Goal: Task Accomplishment & Management: Manage account settings

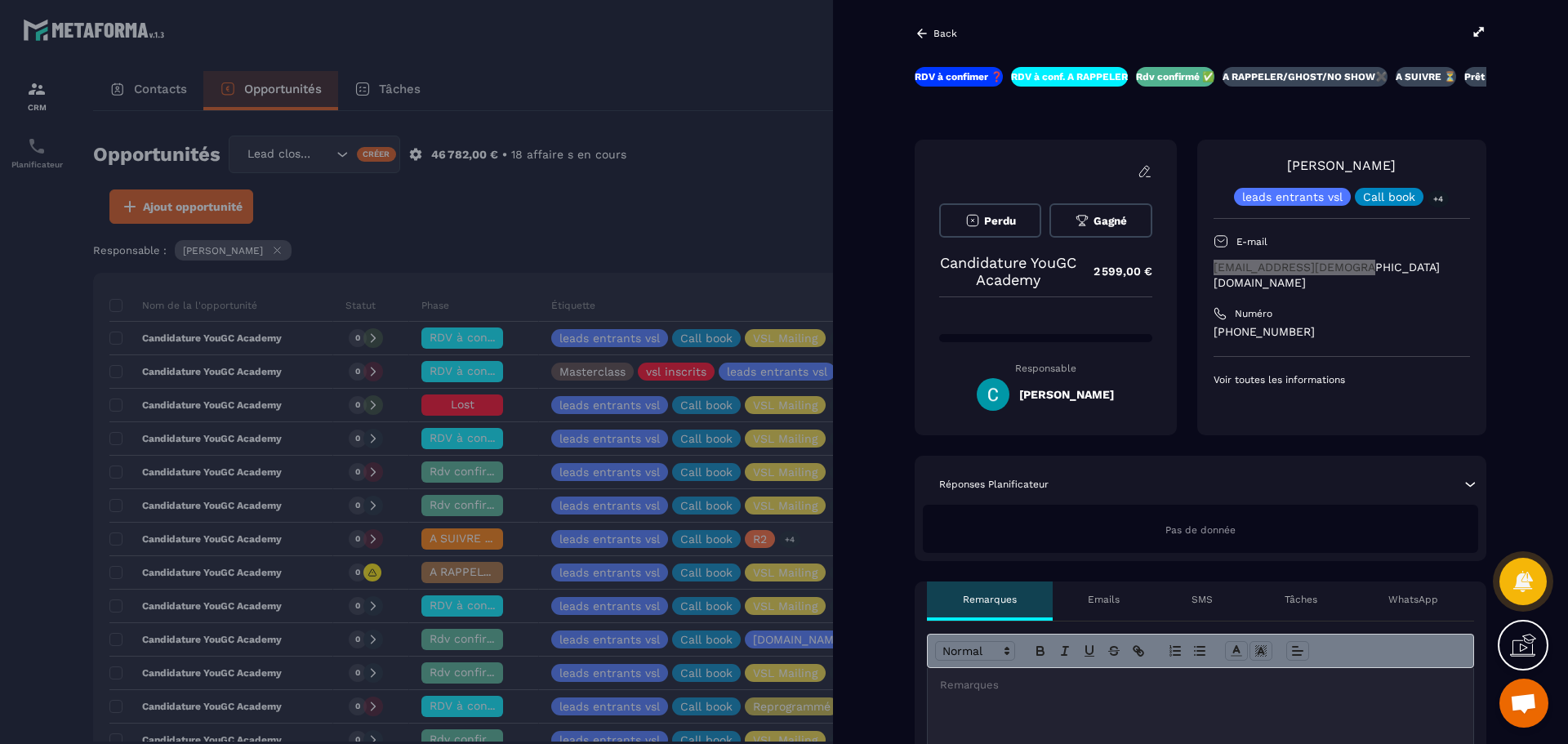
scroll to position [245, 0]
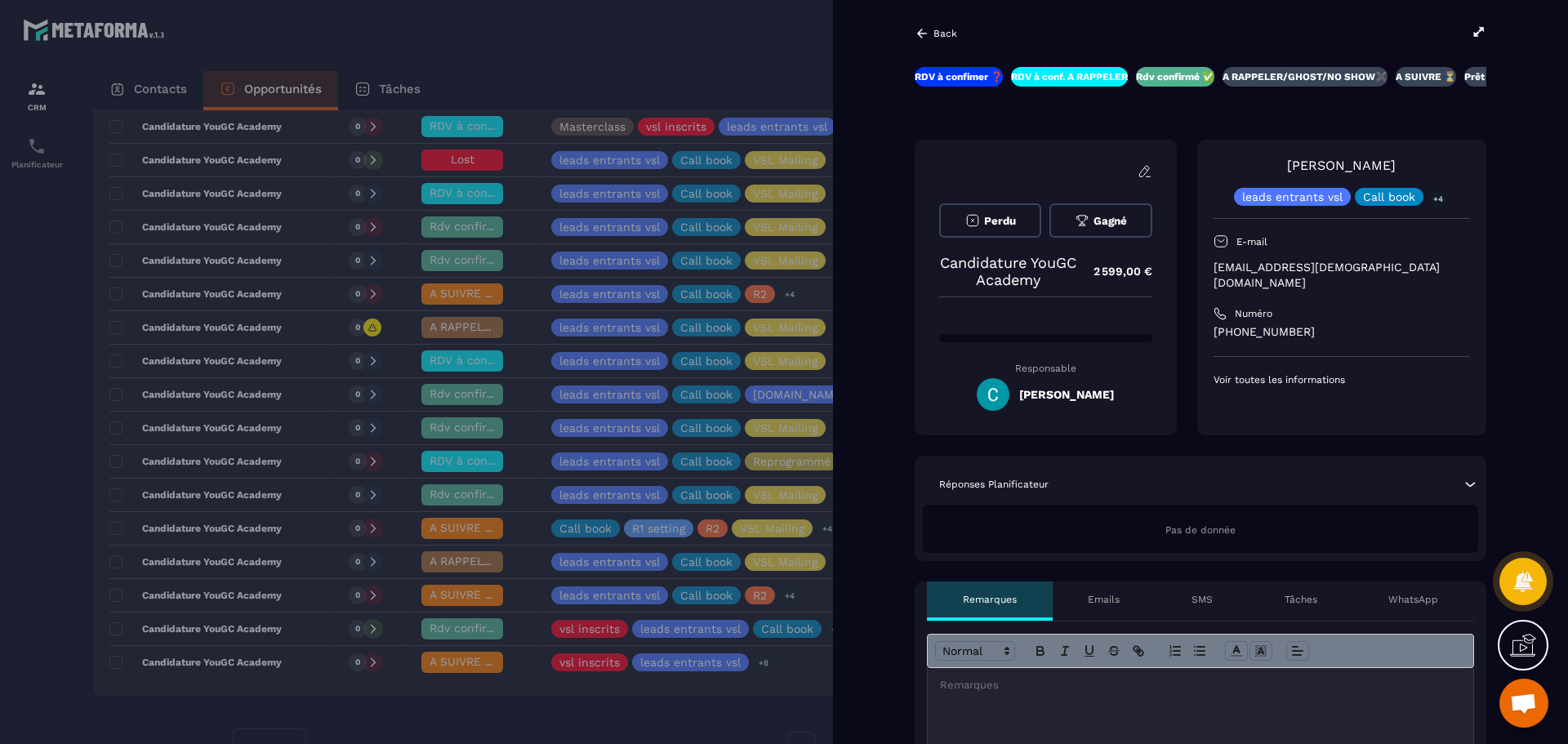
click at [663, 95] on div at bounding box center [784, 372] width 1568 height 744
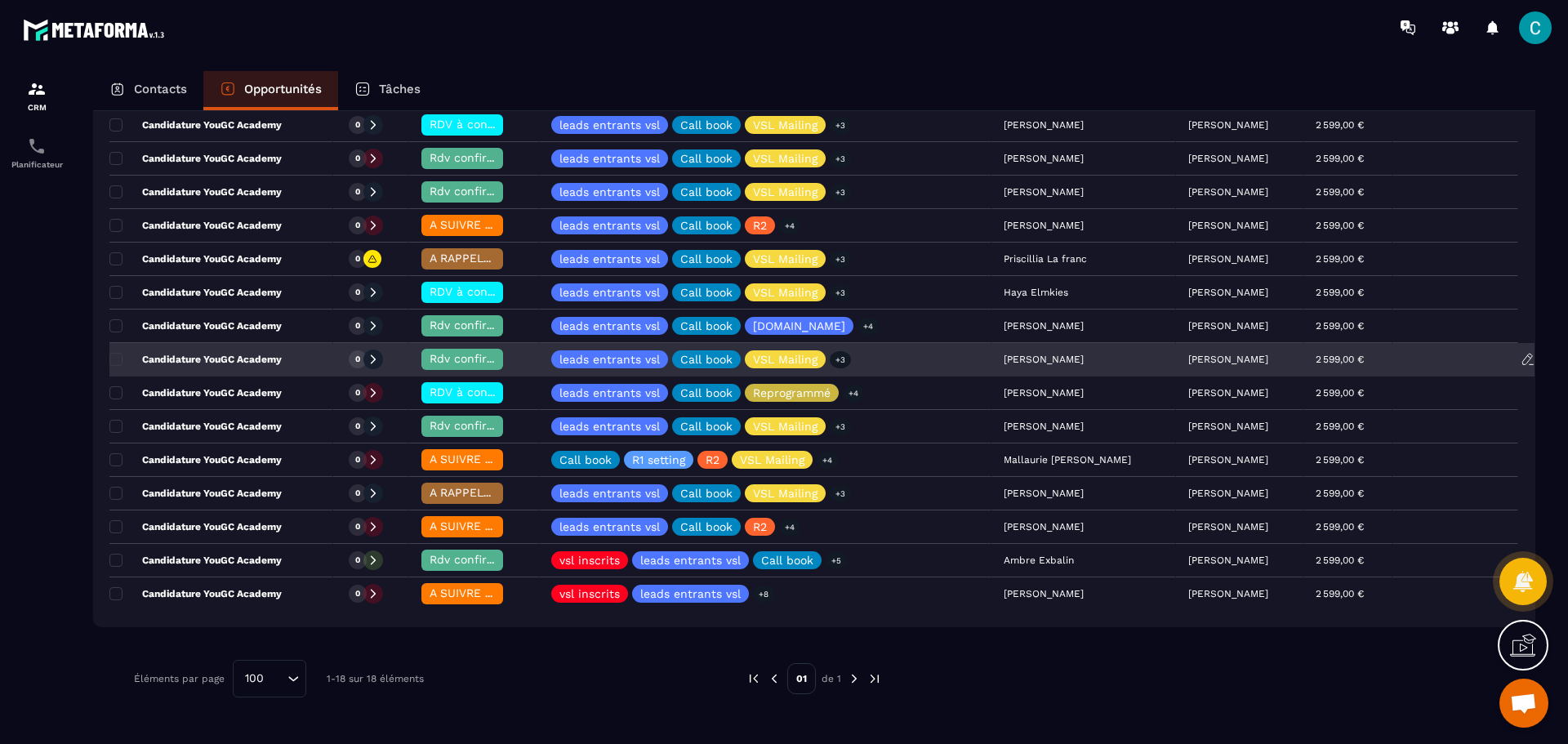
scroll to position [327, 0]
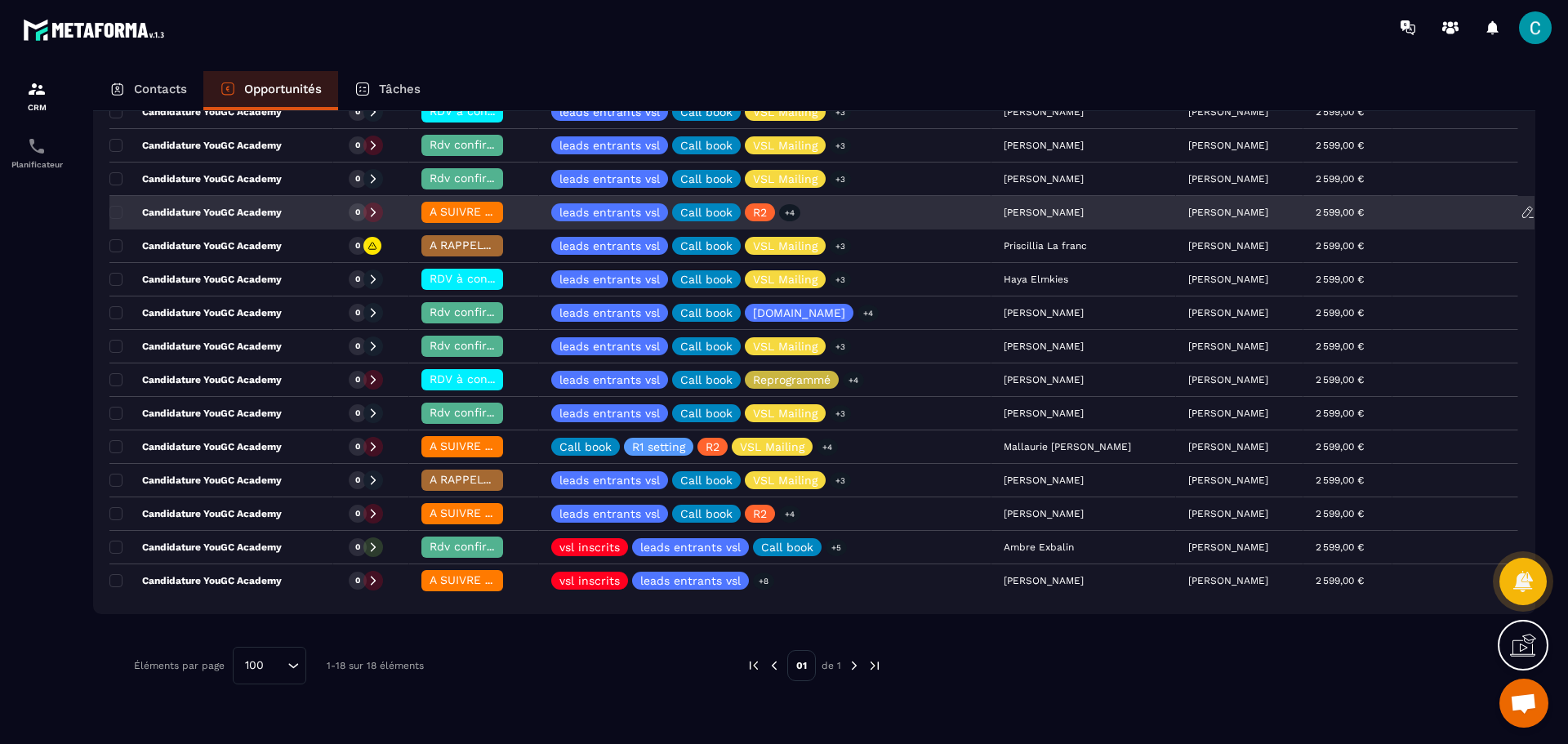
click at [479, 213] on span "A SUIVRE ⏳" at bounding box center [464, 211] width 69 height 13
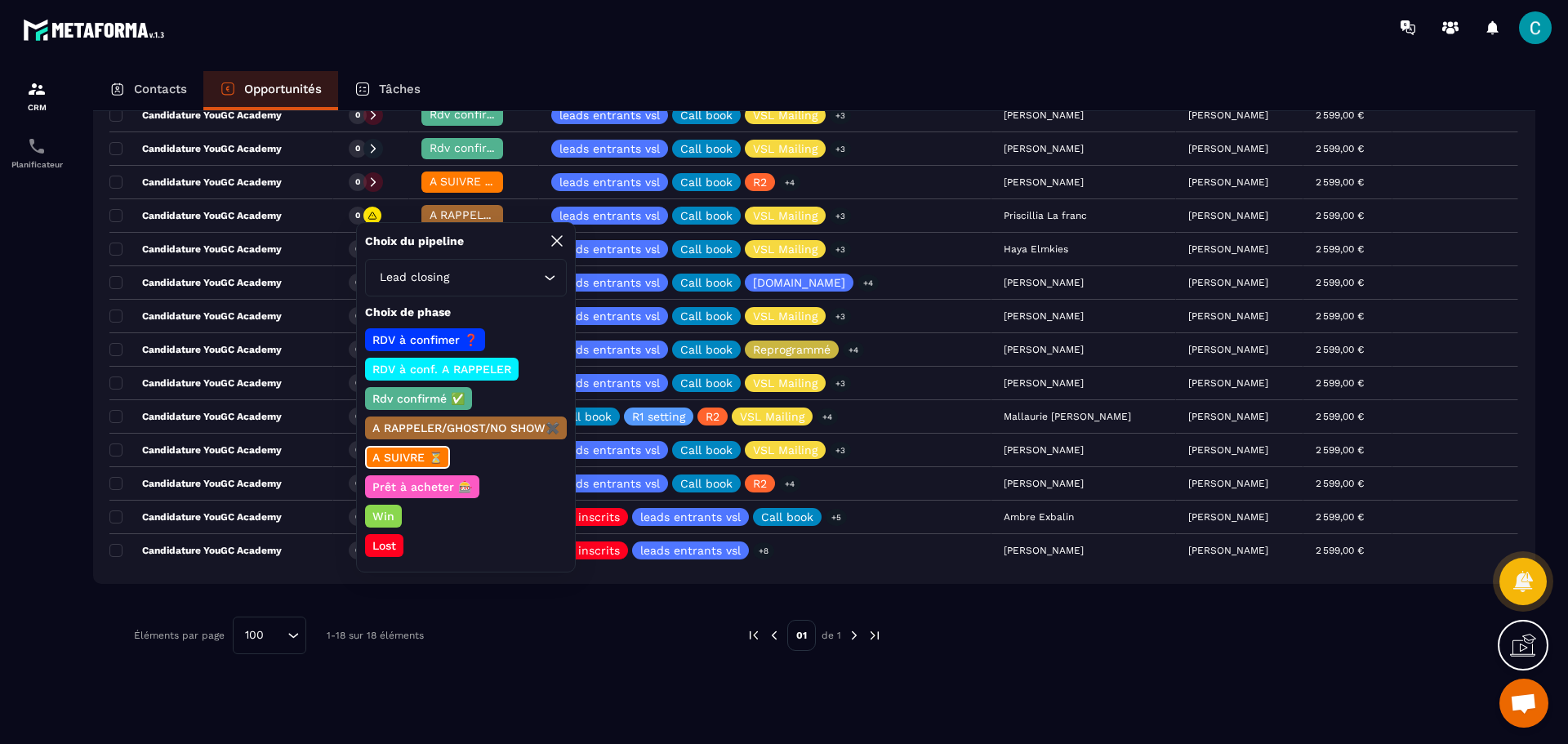
scroll to position [409, 0]
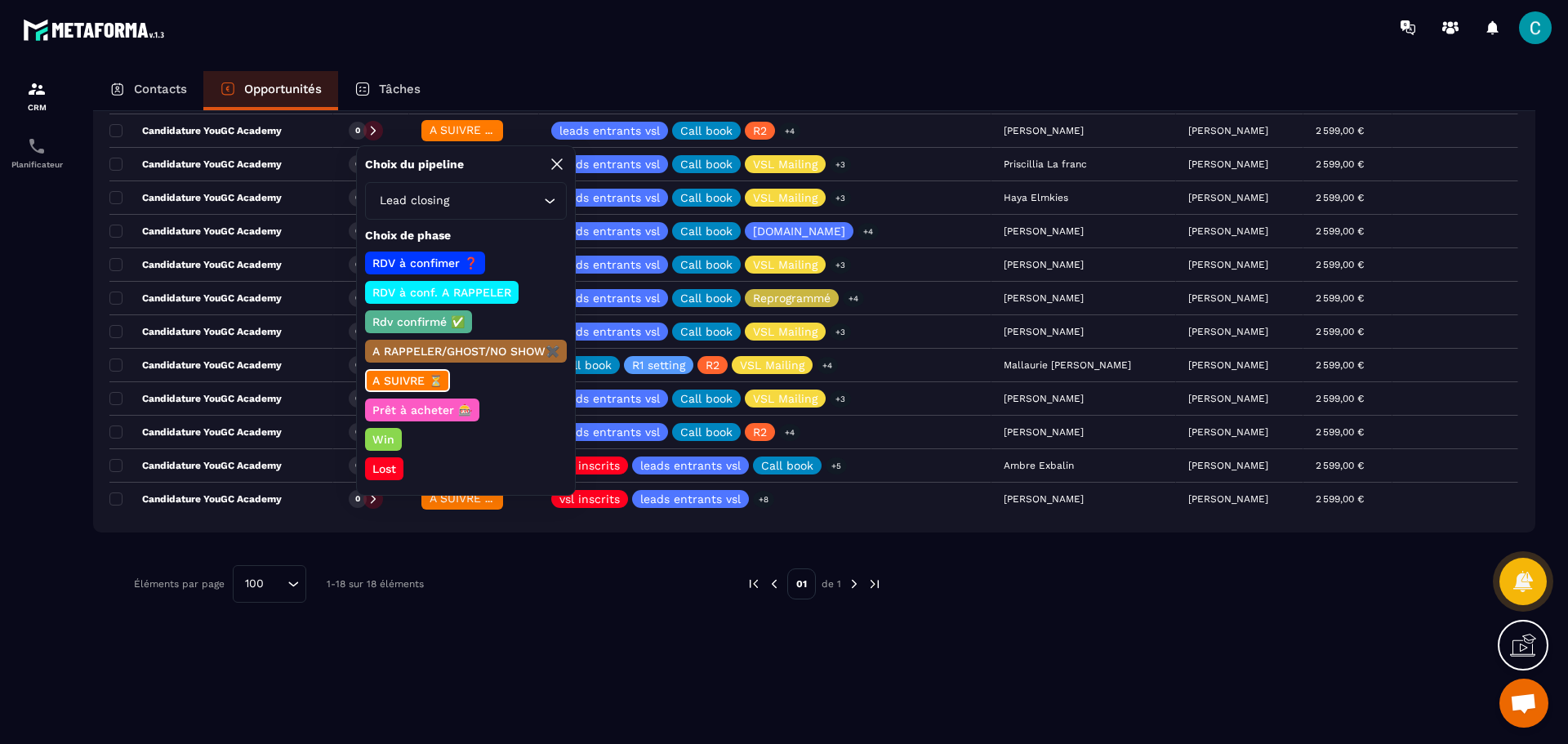
click at [394, 445] on p "Win" at bounding box center [383, 439] width 27 height 17
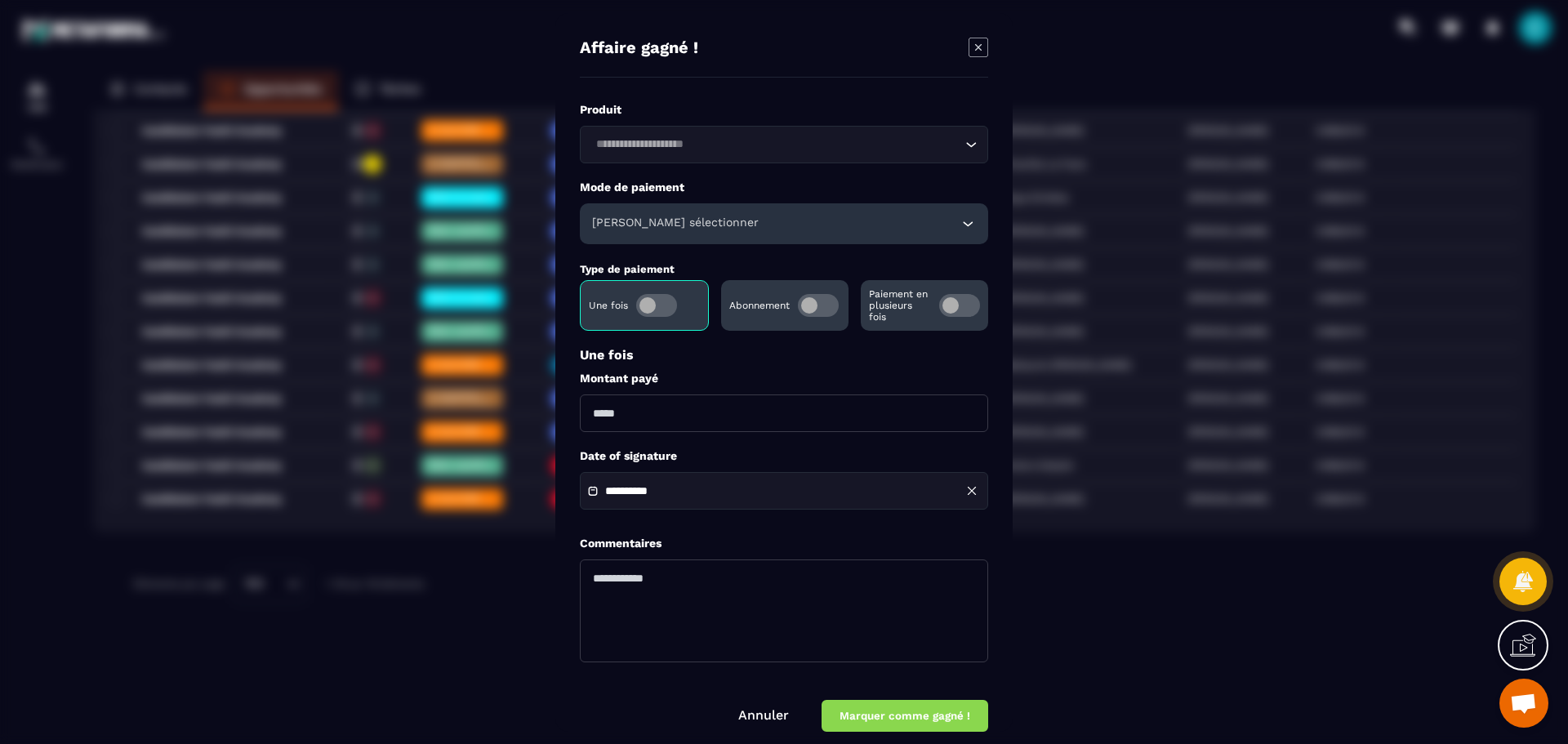
click at [643, 222] on h6 "[PERSON_NAME] sélectionner" at bounding box center [675, 224] width 167 height 17
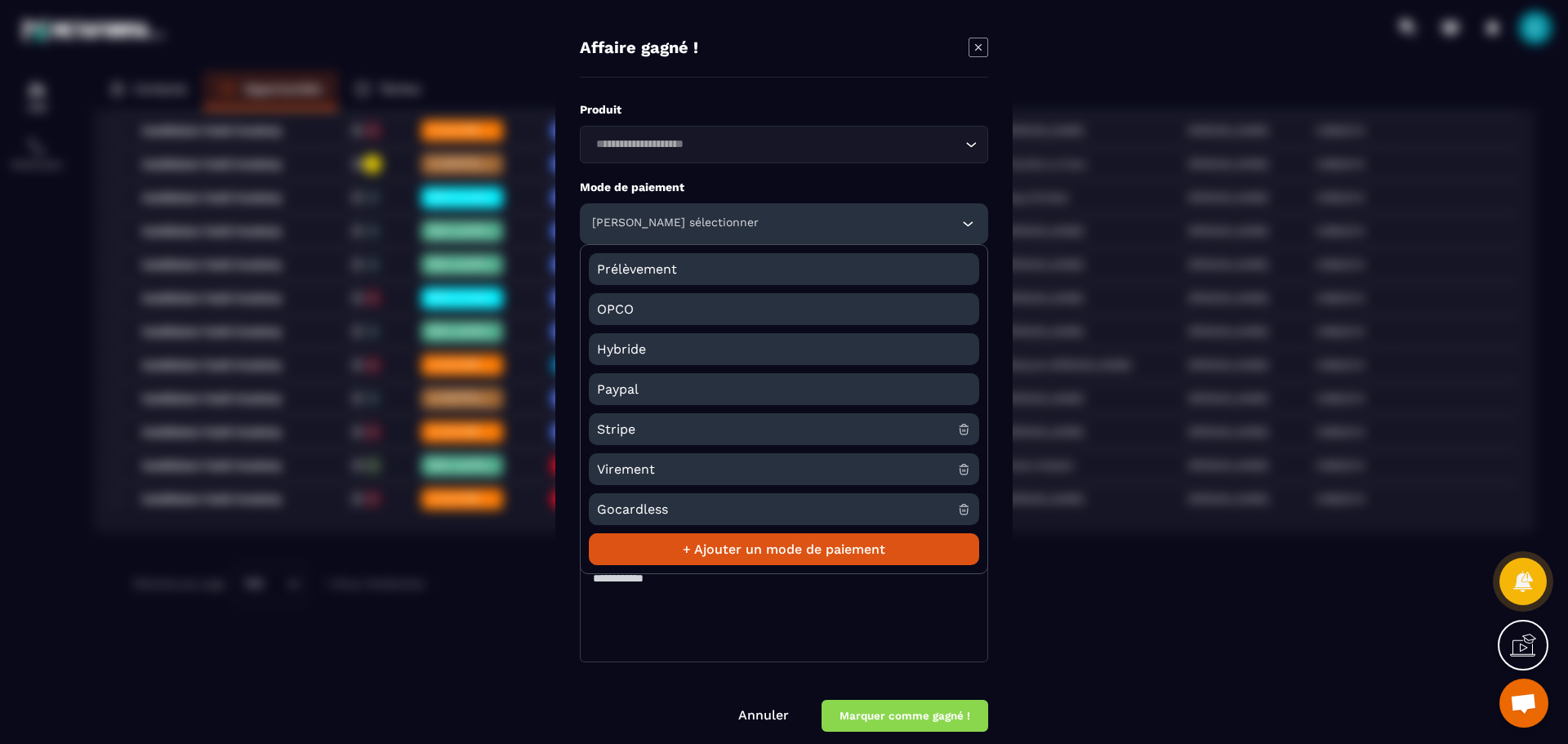
click at [651, 431] on span "Stripe" at bounding box center [776, 429] width 360 height 32
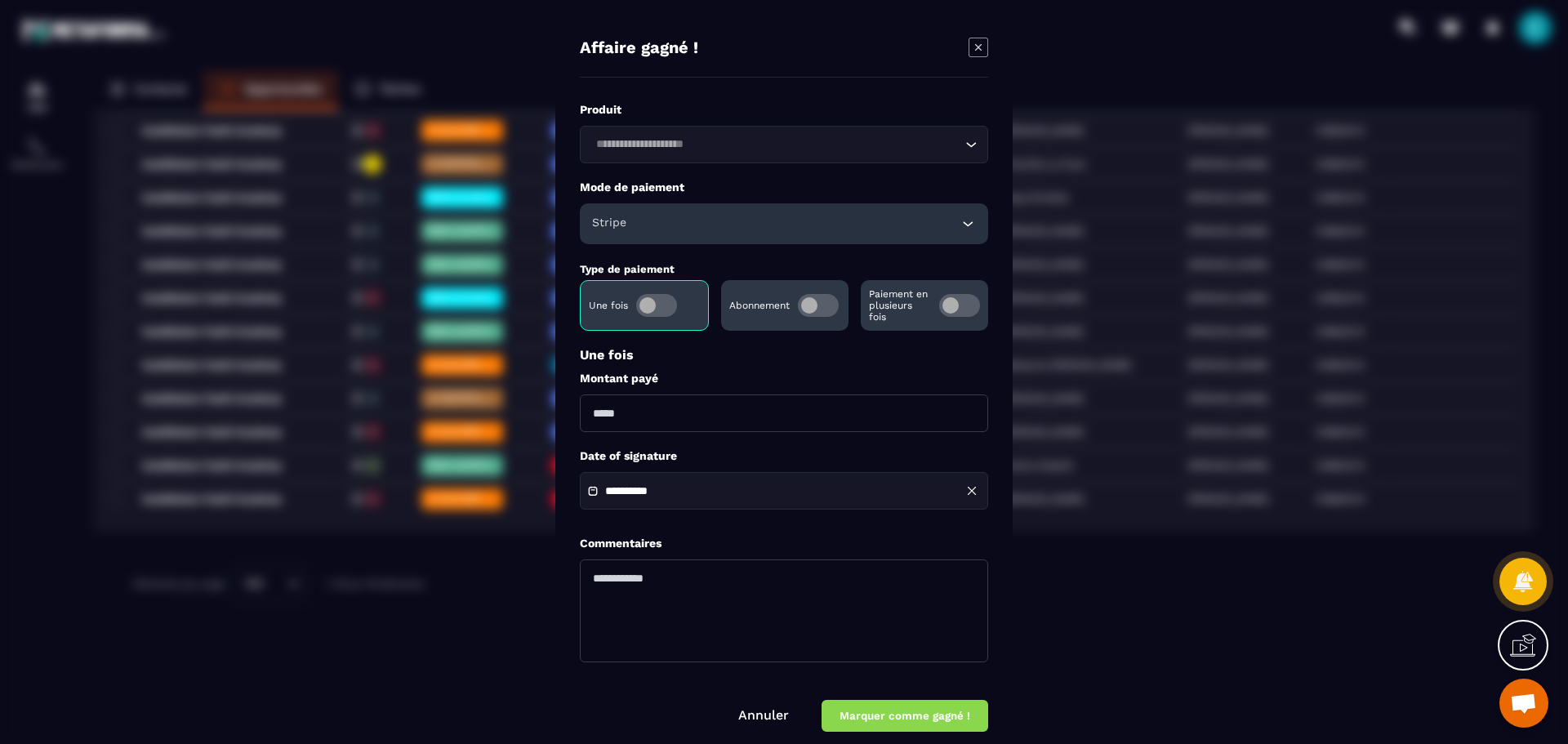
drag, startPoint x: 646, startPoint y: 418, endPoint x: 609, endPoint y: 414, distance: 37.2
click at [609, 414] on input "Modal window" at bounding box center [784, 413] width 408 height 38
type input "****"
click at [863, 713] on button "Marquer comme gagné !" at bounding box center [905, 715] width 167 height 32
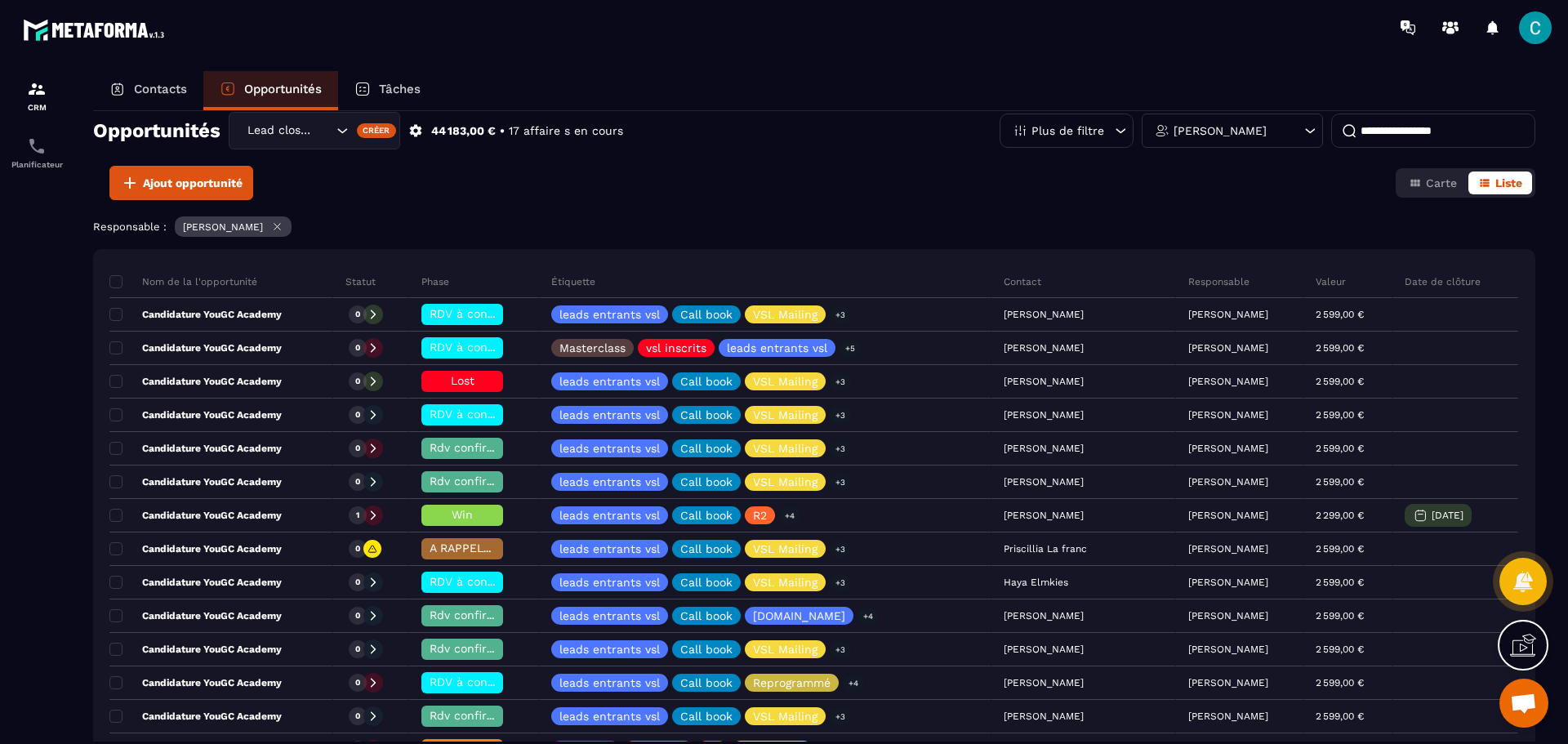
scroll to position [0, 0]
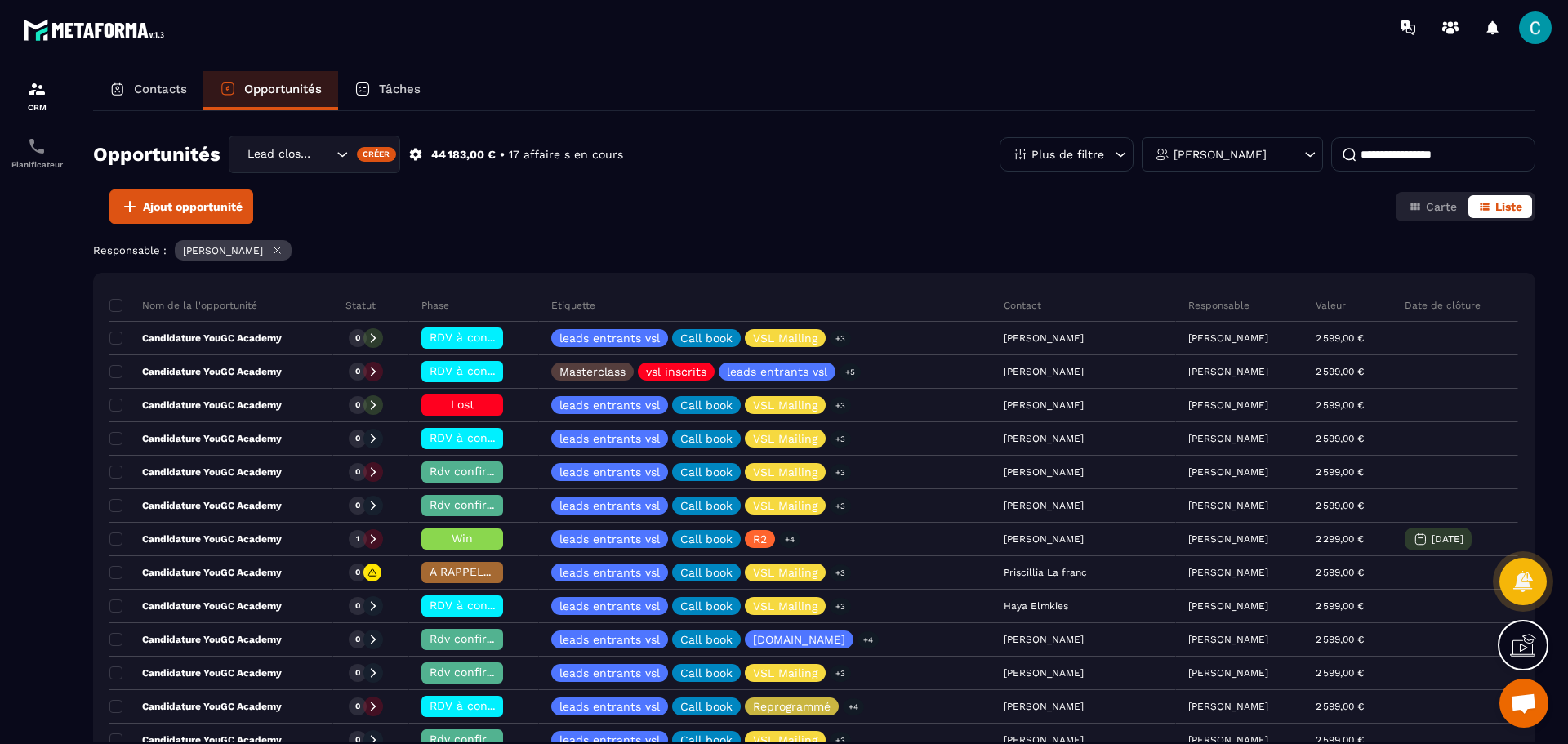
click at [1374, 152] on input at bounding box center [1433, 154] width 204 height 34
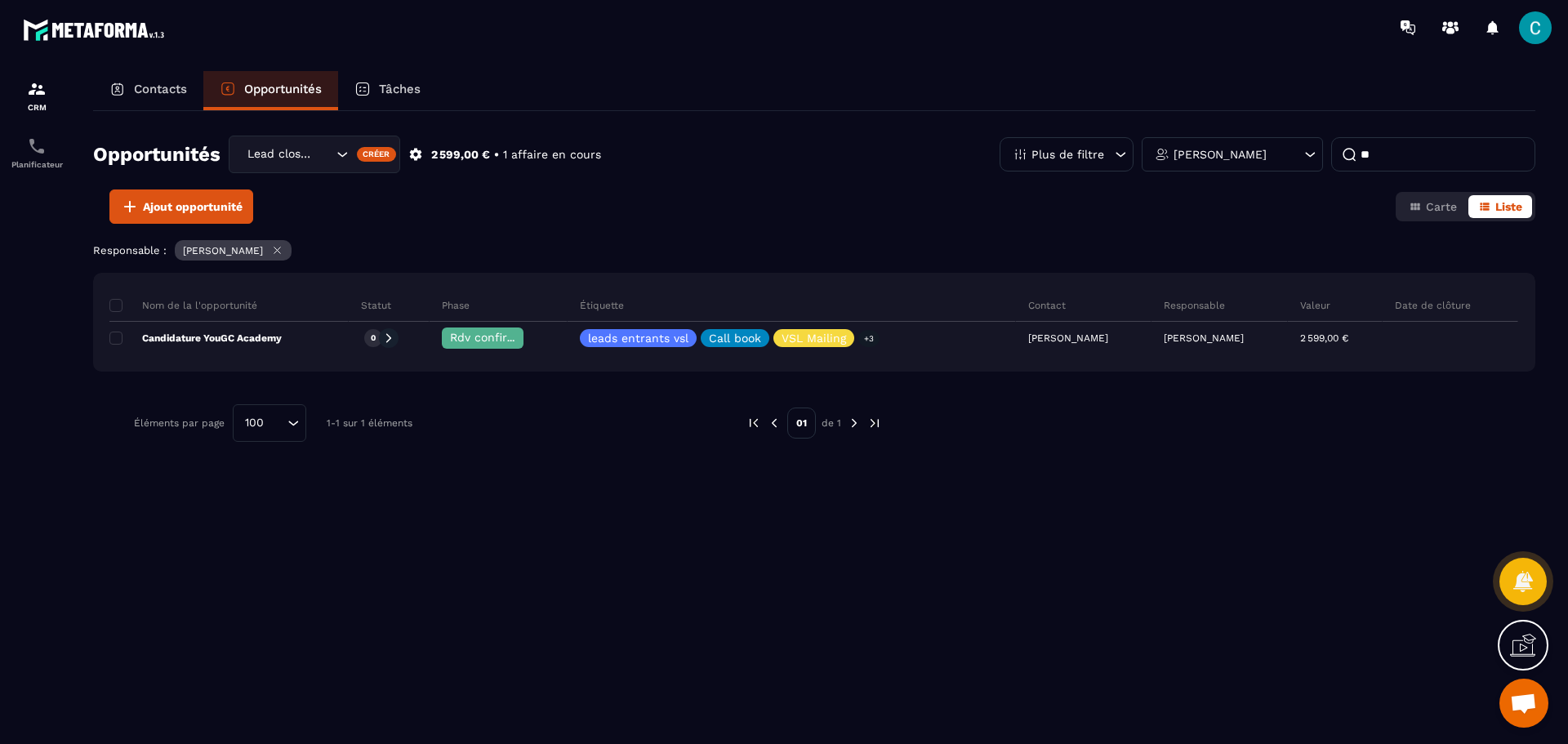
type input "*"
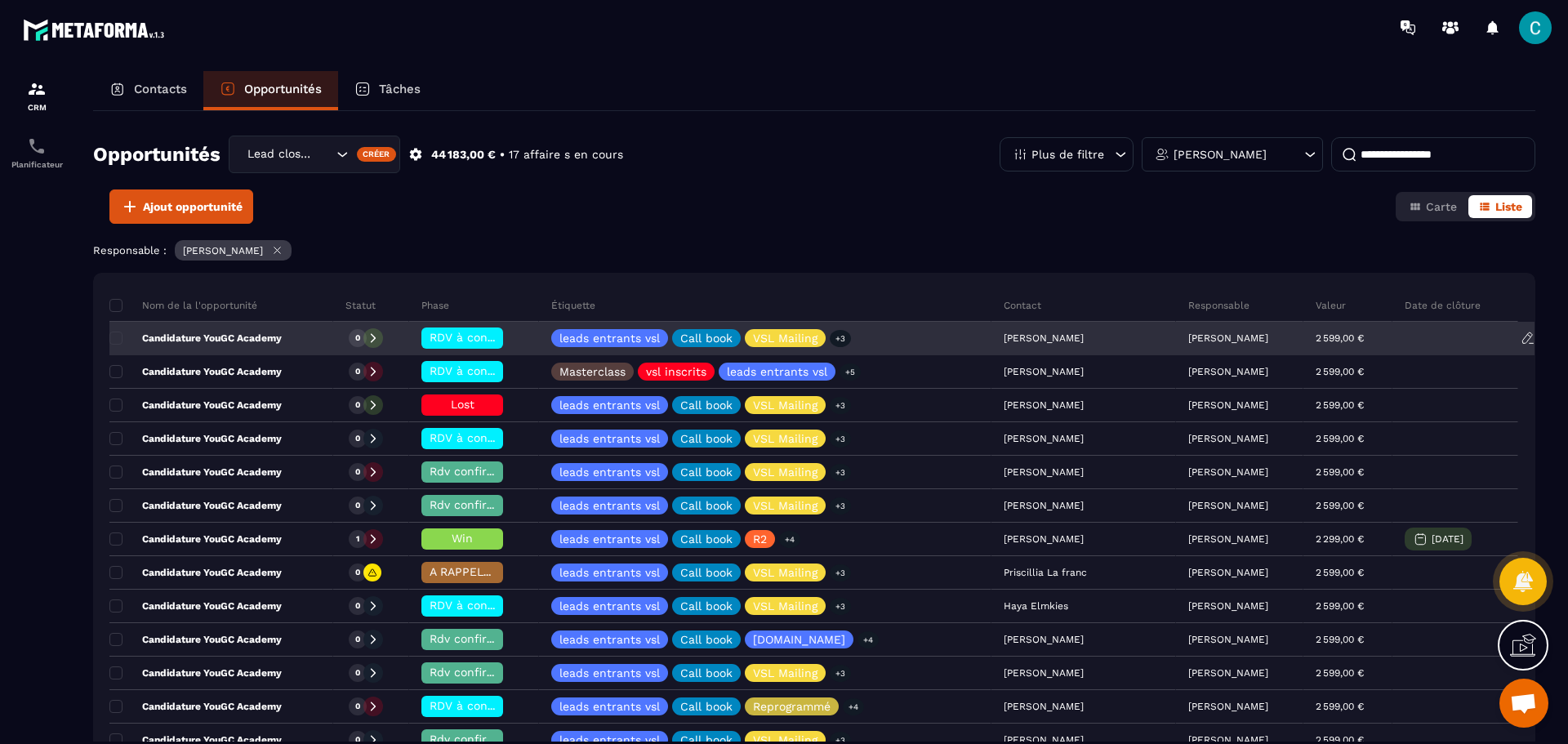
click at [1018, 332] on div "[PERSON_NAME]" at bounding box center [1083, 338] width 184 height 32
